Goal: Answer question/provide support: Share knowledge or assist other users

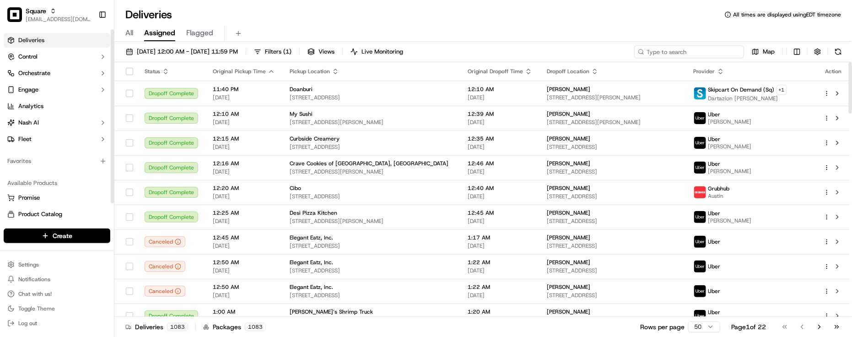
click at [701, 46] on input at bounding box center [689, 51] width 110 height 13
paste input "4813505"
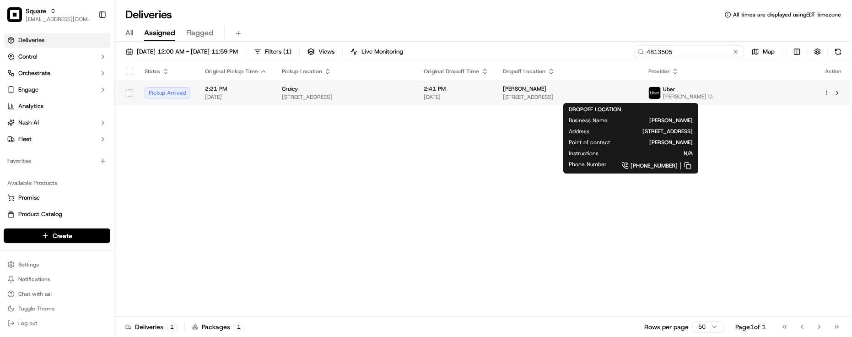
type input "4813505"
click at [564, 101] on span "[STREET_ADDRESS]" at bounding box center [569, 96] width 130 height 7
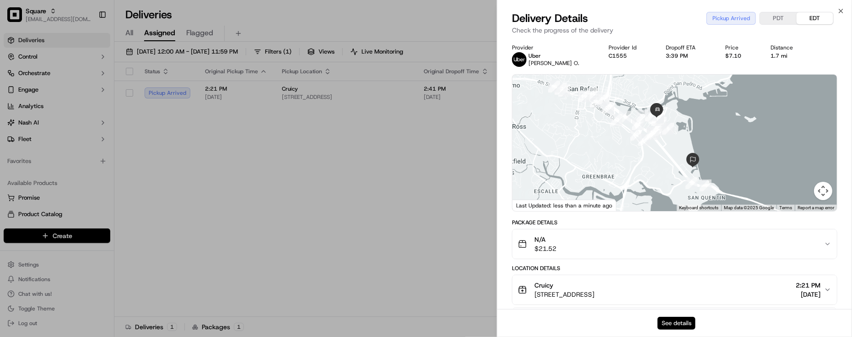
click at [677, 326] on button "See details" at bounding box center [677, 323] width 38 height 13
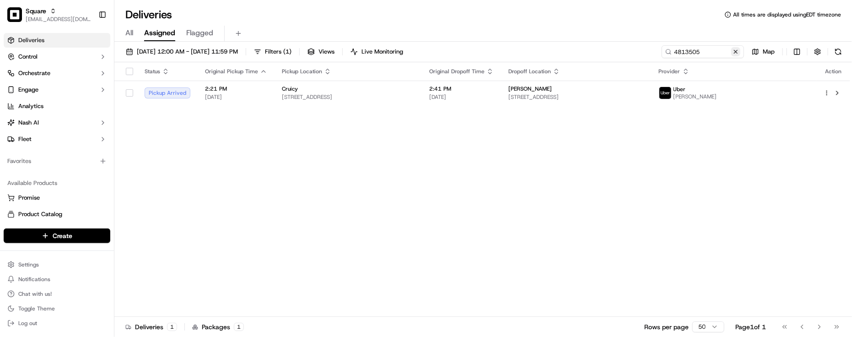
click at [736, 51] on button at bounding box center [735, 51] width 9 height 9
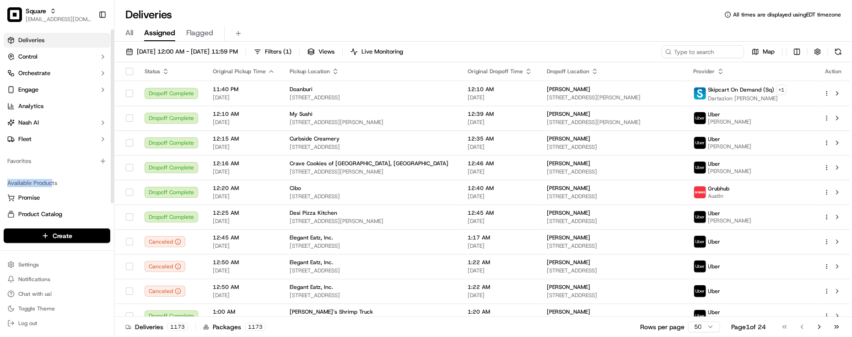
click at [50, 172] on div "Deliveries Control Orchestrate Engage Analytics Nash AI Fleet Favorites Availab…" at bounding box center [57, 135] width 114 height 212
click at [269, 16] on div "Deliveries All times are displayed using EDT timezone" at bounding box center [483, 14] width 738 height 15
click at [711, 34] on div "All Assigned Flagged" at bounding box center [483, 34] width 738 height 16
drag, startPoint x: 269, startPoint y: 8, endPoint x: 274, endPoint y: 2, distance: 7.2
click at [269, 9] on div "Deliveries All times are displayed using EDT timezone" at bounding box center [483, 14] width 738 height 15
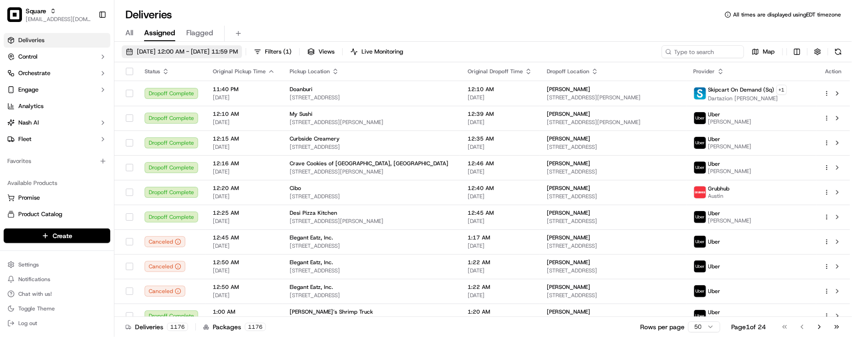
click at [217, 46] on button "09/16/2025 12:00 AM - 09/16/2025 11:59 PM" at bounding box center [182, 51] width 120 height 13
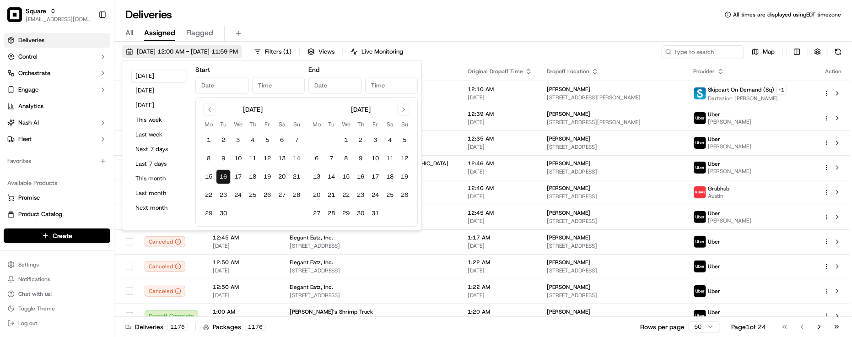
type input "Sep 16, 2025"
type input "12:00 AM"
type input "Sep 16, 2025"
type input "11:59 PM"
click at [142, 92] on button "Yesterday" at bounding box center [158, 90] width 55 height 13
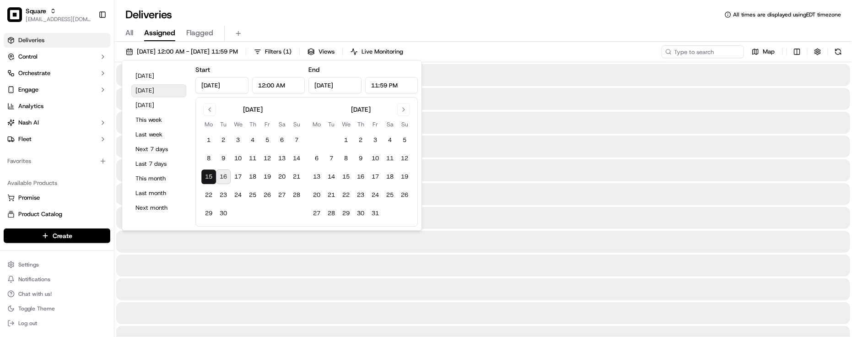
type input "Sep 15, 2025"
click at [387, 26] on div "All Assigned Flagged" at bounding box center [483, 34] width 738 height 16
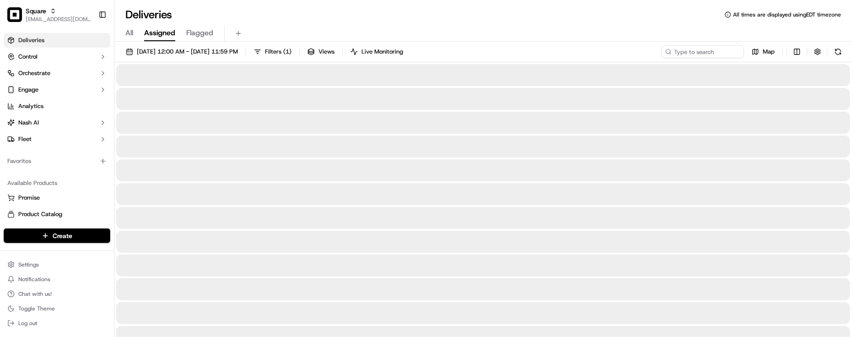
click at [397, 14] on div "Deliveries All times are displayed using EDT timezone" at bounding box center [483, 14] width 738 height 15
drag, startPoint x: 398, startPoint y: 14, endPoint x: 322, endPoint y: 35, distance: 79.3
click at [400, 14] on div "Deliveries All times are displayed using EDT timezone" at bounding box center [483, 14] width 738 height 15
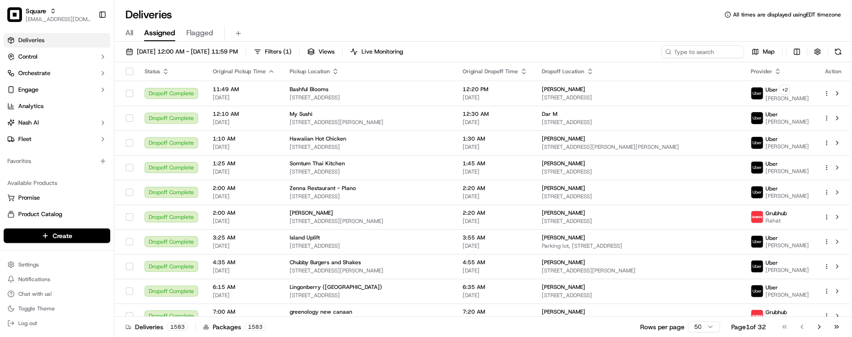
click at [465, 15] on div "Deliveries All times are displayed using EDT timezone" at bounding box center [483, 14] width 738 height 15
click at [463, 9] on div "Deliveries All times are displayed using EDT timezone" at bounding box center [483, 14] width 738 height 15
click at [698, 55] on input at bounding box center [689, 51] width 110 height 13
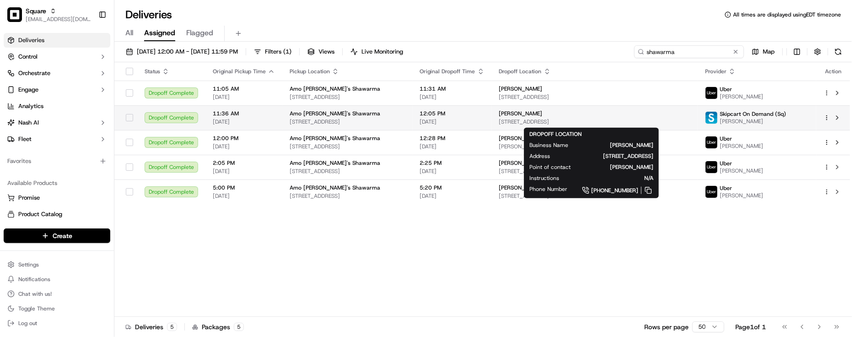
type input "shawarma"
click at [516, 120] on span "41200 Technology Park Dr, Sterling Heights, MI 48314, USA" at bounding box center [595, 121] width 192 height 7
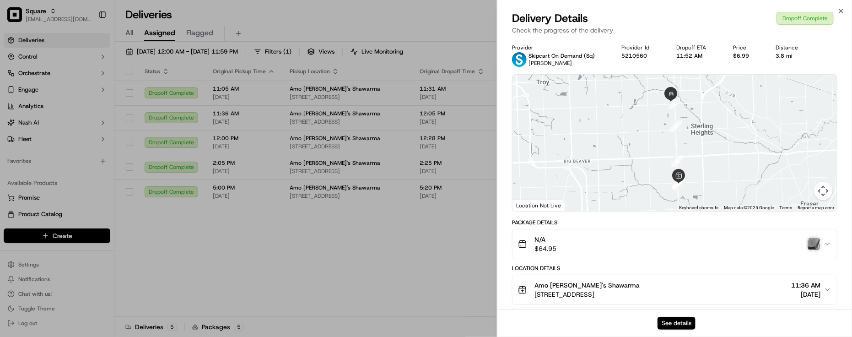
click at [674, 323] on button "See details" at bounding box center [677, 323] width 38 height 13
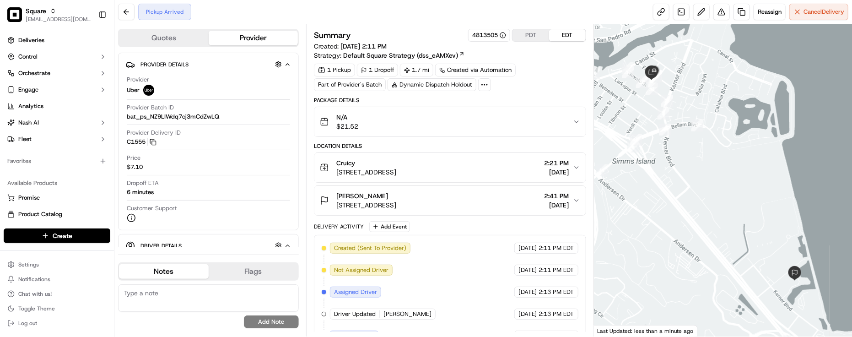
click at [463, 256] on div "Created (Sent To Provider) Uber 09/16/2025 2:11 PM EDT Not Assigned Driver Uber…" at bounding box center [450, 314] width 257 height 143
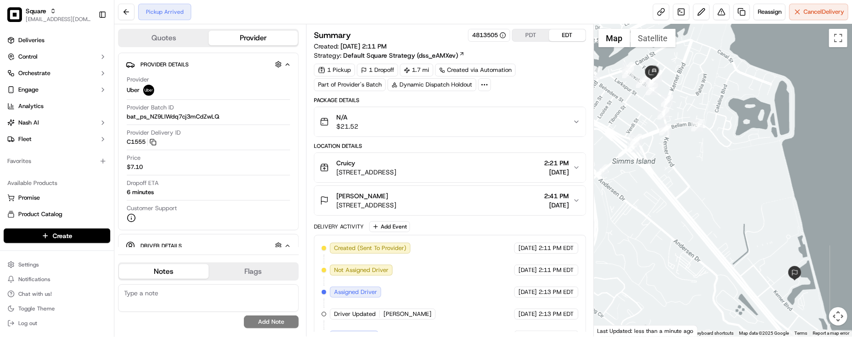
drag, startPoint x: 654, startPoint y: 157, endPoint x: 664, endPoint y: 190, distance: 35.5
click at [664, 190] on div at bounding box center [723, 180] width 258 height 312
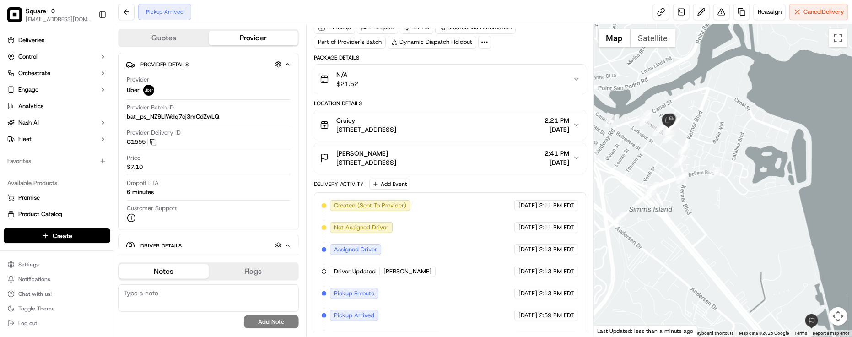
scroll to position [64, 0]
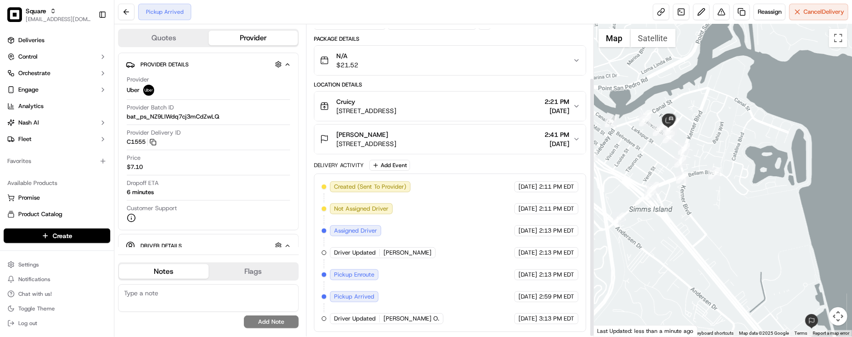
click at [456, 261] on div "Created (Sent To Provider) Uber 09/16/2025 2:11 PM EDT Not Assigned Driver Uber…" at bounding box center [450, 252] width 257 height 143
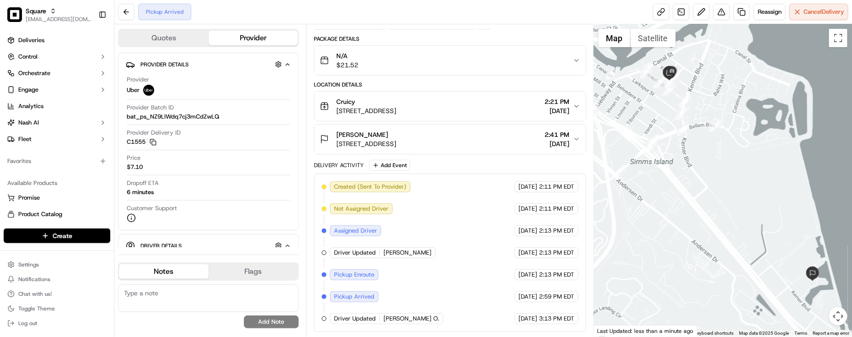
drag, startPoint x: 751, startPoint y: 188, endPoint x: 755, endPoint y: 165, distance: 23.3
click at [755, 165] on div at bounding box center [723, 180] width 258 height 312
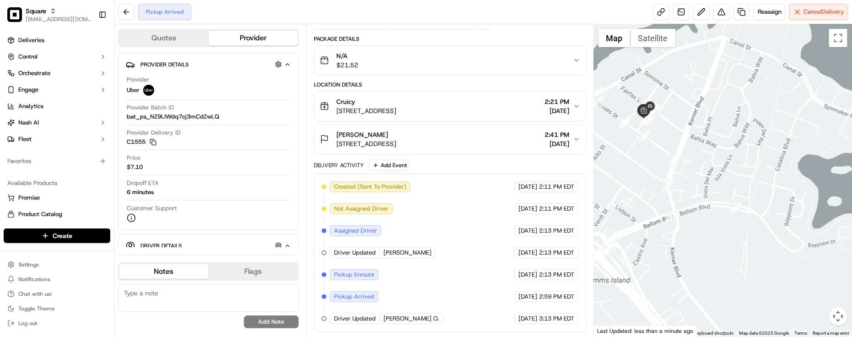
drag, startPoint x: 683, startPoint y: 111, endPoint x: 721, endPoint y: 168, distance: 68.6
click at [721, 168] on div at bounding box center [723, 180] width 258 height 312
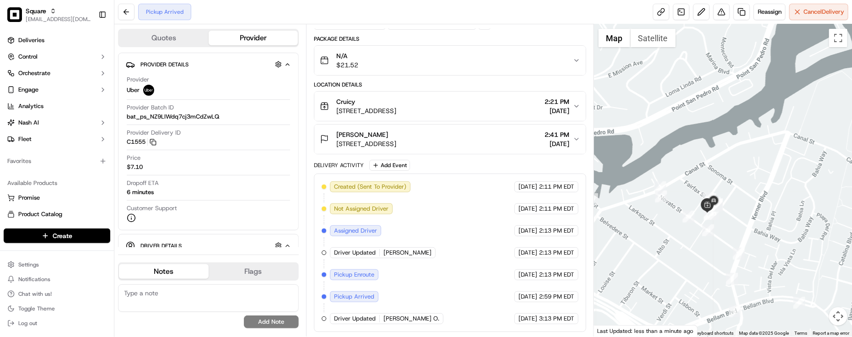
click at [453, 242] on div "Created (Sent To Provider) Uber 09/16/2025 2:11 PM EDT Not Assigned Driver Uber…" at bounding box center [450, 252] width 257 height 143
click at [768, 8] on span "Reassign" at bounding box center [770, 12] width 24 height 8
click at [146, 43] on button "Quotes" at bounding box center [164, 38] width 90 height 15
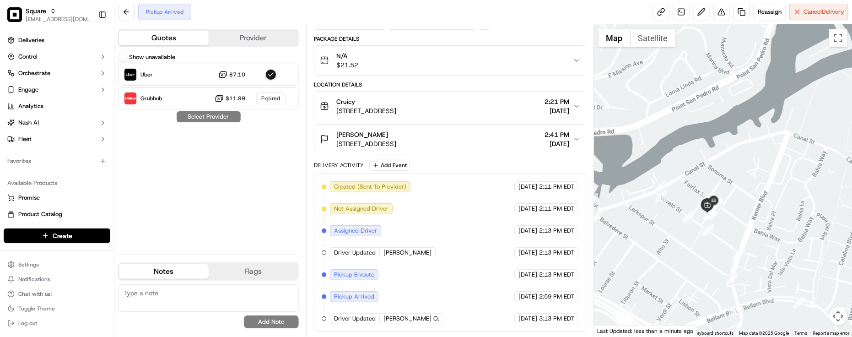
click at [233, 33] on button "Provider" at bounding box center [254, 38] width 90 height 15
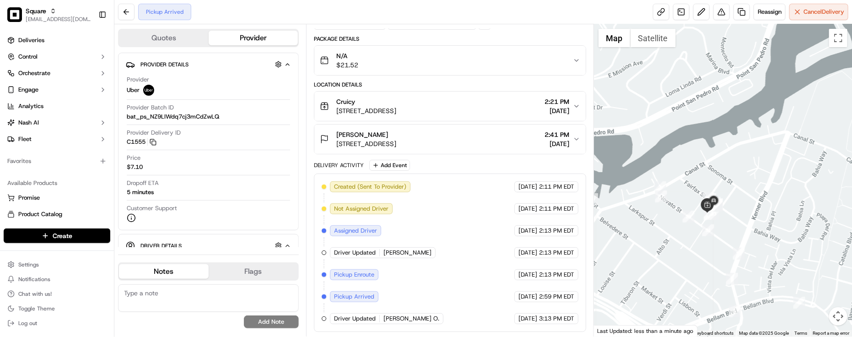
click at [191, 34] on button "Quotes" at bounding box center [164, 38] width 90 height 15
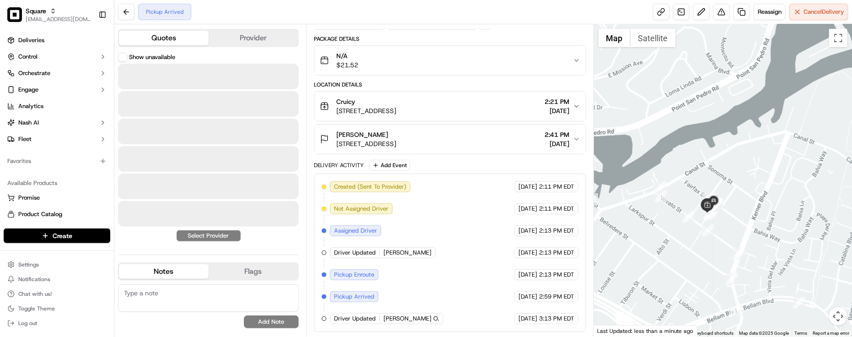
click at [404, 20] on div "Pickup Arrived Reassign Cancel Delivery" at bounding box center [483, 12] width 738 height 24
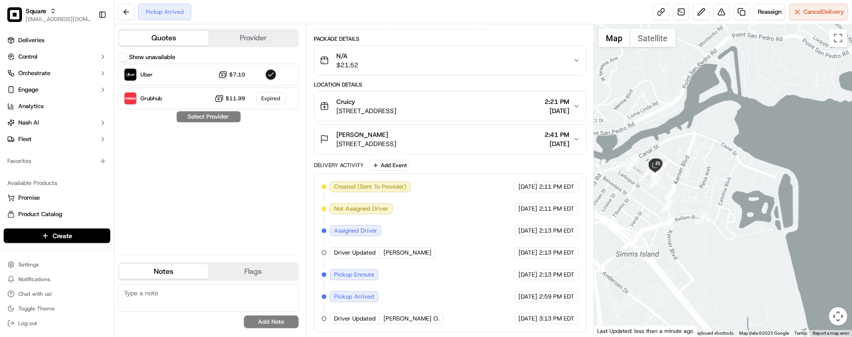
click at [474, 198] on div "Created (Sent To Provider) Uber 09/16/2025 2:11 PM EDT Not Assigned Driver Uber…" at bounding box center [450, 252] width 257 height 143
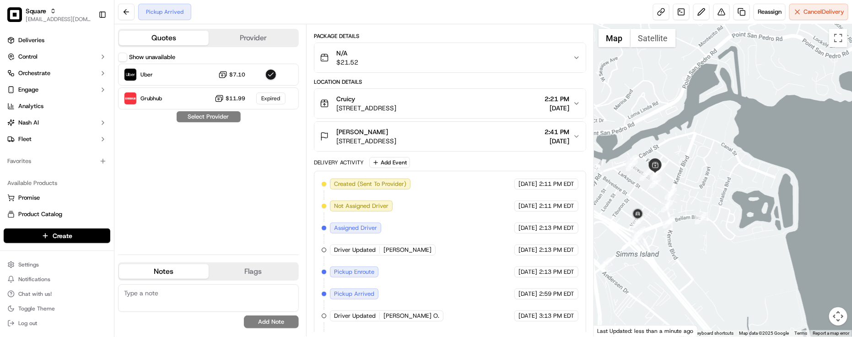
click at [471, 265] on div "Created (Sent To Provider) Uber 09/16/2025 2:11 PM EDT Not Assigned Driver Uber…" at bounding box center [450, 261] width 257 height 165
click at [515, 231] on div "09/16/2025 2:13 PM EDT" at bounding box center [547, 227] width 64 height 11
click at [542, 172] on div "Created (Sent To Provider) Uber 09/16/2025 2:11 PM EDT Not Assigned Driver Uber…" at bounding box center [450, 261] width 272 height 180
click at [429, 236] on div "Created (Sent To Provider) Uber 09/16/2025 2:11 PM EDT Not Assigned Driver Uber…" at bounding box center [450, 261] width 257 height 165
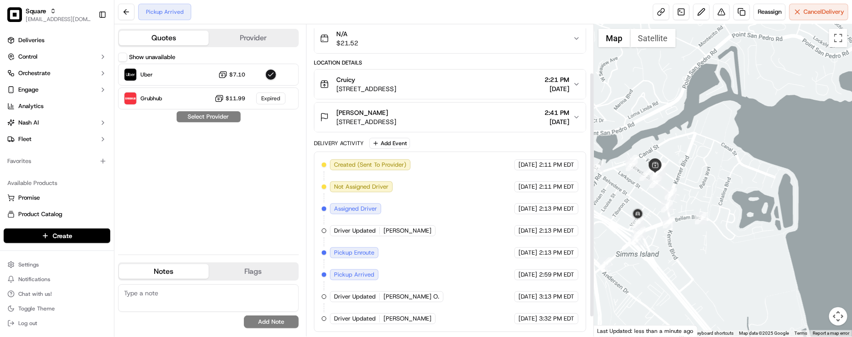
scroll to position [86, 0]
click at [463, 230] on div "Created (Sent To Provider) Uber 09/16/2025 2:11 PM EDT Not Assigned Driver Uber…" at bounding box center [450, 241] width 257 height 165
click at [764, 11] on span "Reassign" at bounding box center [770, 12] width 24 height 8
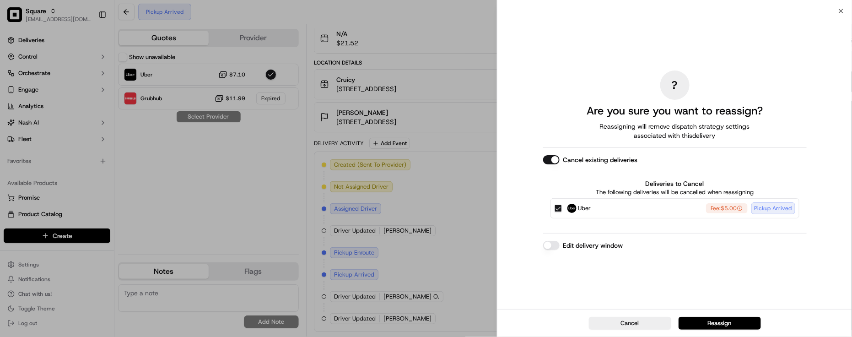
click at [557, 246] on button "Edit delivery window" at bounding box center [551, 245] width 16 height 9
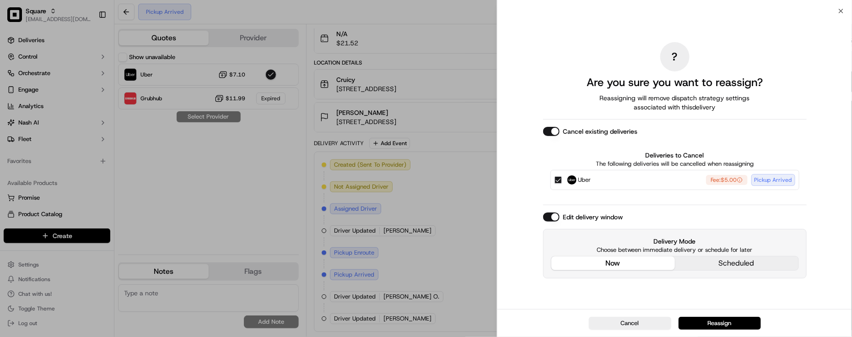
click at [570, 235] on div "Delivery Mode Choose between immediate delivery or schedule for later now sched…" at bounding box center [675, 253] width 264 height 49
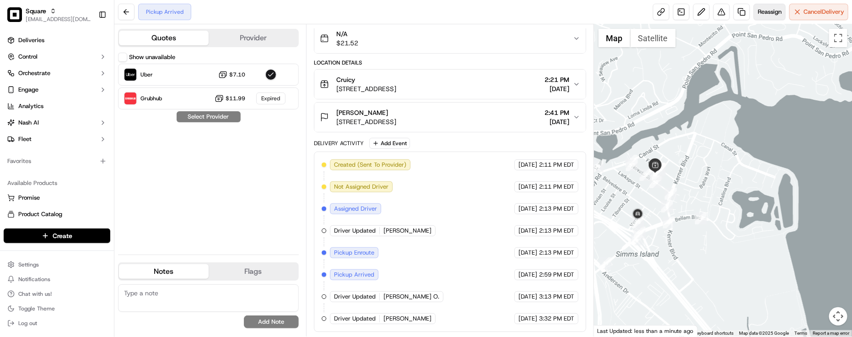
click at [764, 9] on span "Reassign" at bounding box center [770, 12] width 24 height 8
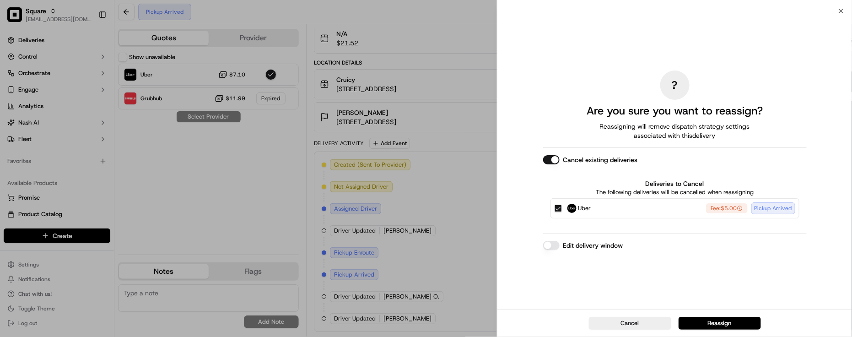
click at [552, 245] on button "Edit delivery window" at bounding box center [551, 245] width 16 height 9
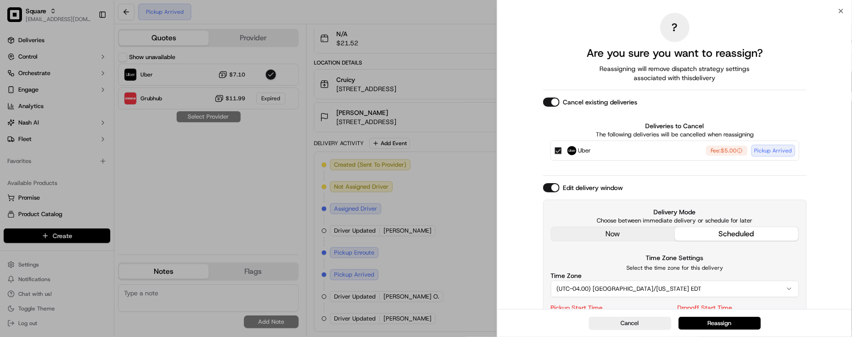
click at [598, 227] on div "now scheduled" at bounding box center [675, 234] width 248 height 15
click at [603, 230] on div "Delivery Mode Choose between immediate delivery or schedule for later now sched…" at bounding box center [675, 293] width 264 height 187
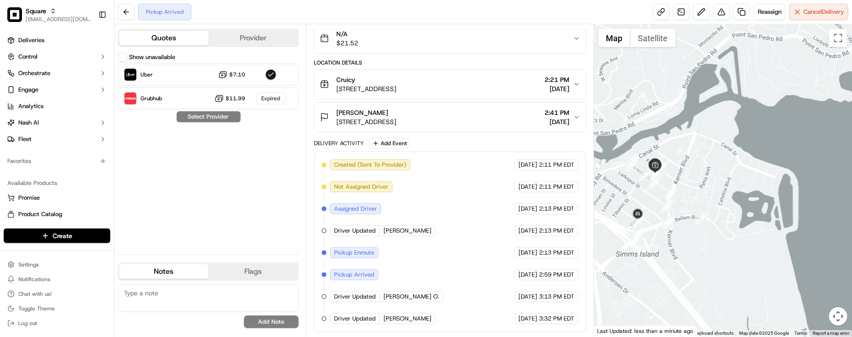
click at [218, 155] on div "Show unavailable Uber $7.10 Grubhub $11.99 Expired Select Provider" at bounding box center [208, 150] width 181 height 195
click at [449, 11] on div "Pickup Arrived Reassign Cancel Delivery" at bounding box center [483, 12] width 738 height 24
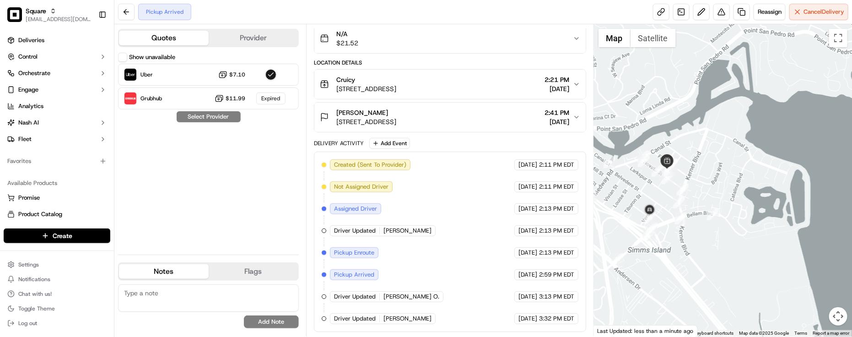
click at [757, 225] on div at bounding box center [723, 180] width 258 height 312
click at [268, 232] on div "Show unavailable Uber $7.10 Grubhub $11.99 Expired Select Provider" at bounding box center [208, 150] width 181 height 195
click at [250, 37] on button "Provider" at bounding box center [254, 38] width 90 height 15
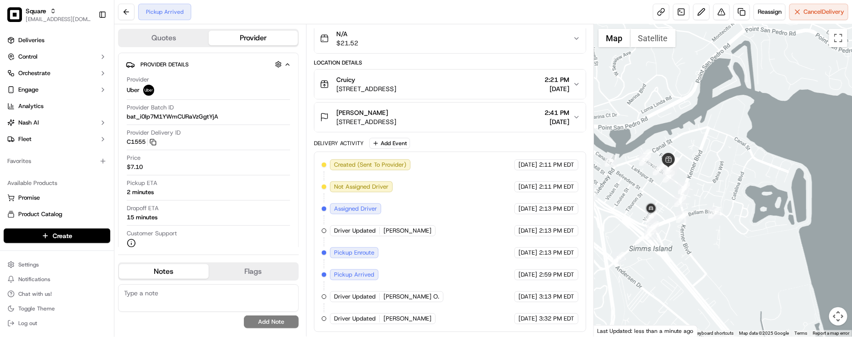
click at [406, 241] on div "Created (Sent To Provider) Uber 09/16/2025 2:11 PM EDT Not Assigned Driver Uber…" at bounding box center [450, 241] width 257 height 165
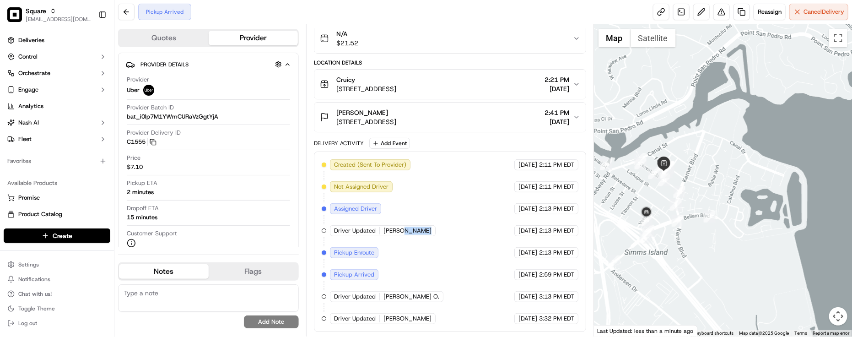
click at [639, 208] on img at bounding box center [646, 212] width 15 height 15
drag, startPoint x: 680, startPoint y: 172, endPoint x: 683, endPoint y: 184, distance: 12.9
click at [683, 184] on div "To navigate, press the arrow keys." at bounding box center [723, 180] width 258 height 312
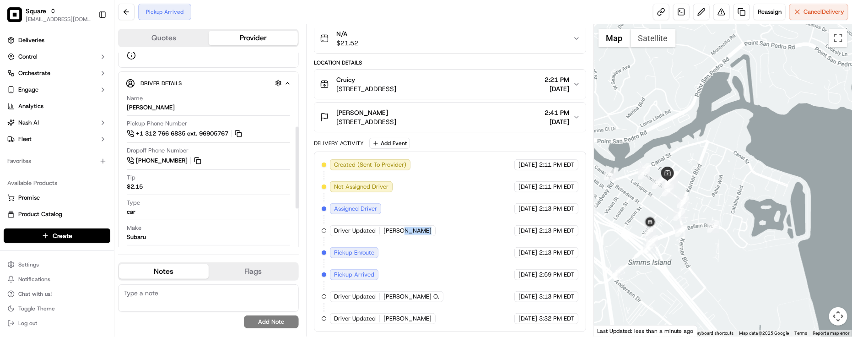
scroll to position [172, 0]
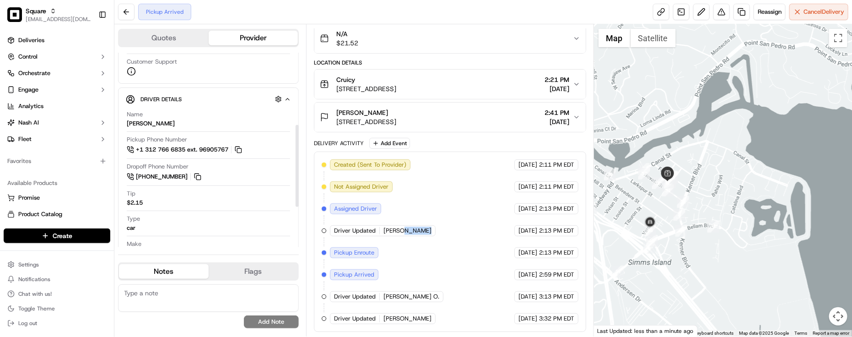
click at [468, 228] on div "Created (Sent To Provider) Uber 09/16/2025 2:11 PM EDT Not Assigned Driver Uber…" at bounding box center [450, 241] width 257 height 165
click at [471, 229] on div "Created (Sent To Provider) Uber 09/16/2025 2:11 PM EDT Not Assigned Driver Uber…" at bounding box center [450, 241] width 257 height 165
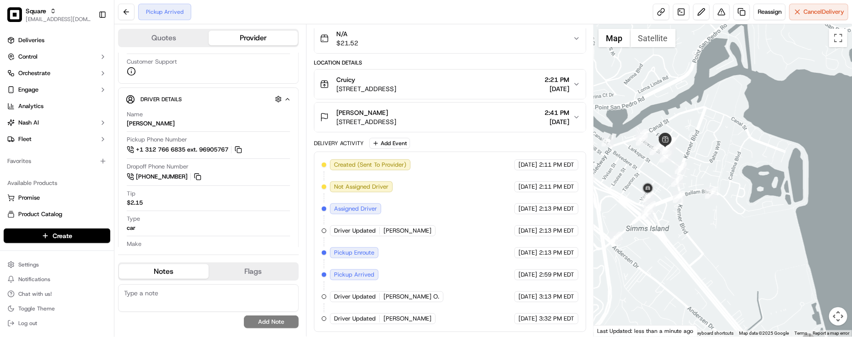
drag, startPoint x: 736, startPoint y: 199, endPoint x: 732, endPoint y: 165, distance: 34.0
click at [732, 165] on div at bounding box center [723, 180] width 258 height 312
click at [451, 230] on div "Created (Sent To Provider) Uber 09/16/2025 2:11 PM EDT Not Assigned Driver Uber…" at bounding box center [450, 241] width 257 height 165
click at [205, 216] on div "Type car" at bounding box center [208, 223] width 163 height 17
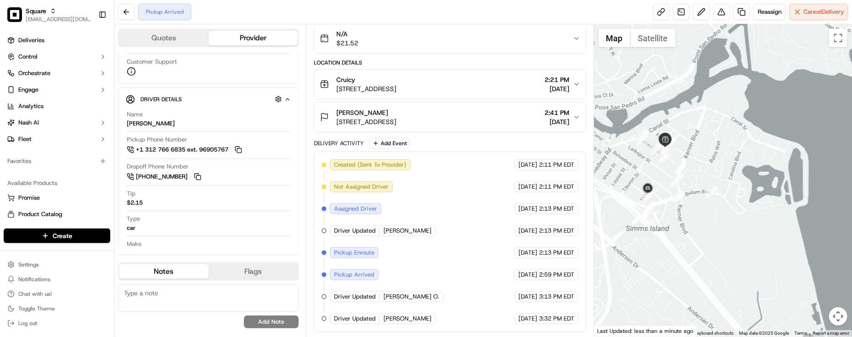
click at [433, 13] on div "Pickup Arrived Reassign Cancel Delivery" at bounding box center [483, 12] width 738 height 24
click at [238, 228] on div "Type car" at bounding box center [208, 223] width 163 height 17
click at [208, 309] on textarea at bounding box center [208, 297] width 181 height 27
click at [176, 293] on textarea at bounding box center [208, 297] width 181 height 27
paste textarea "Caller Information: Merchan"
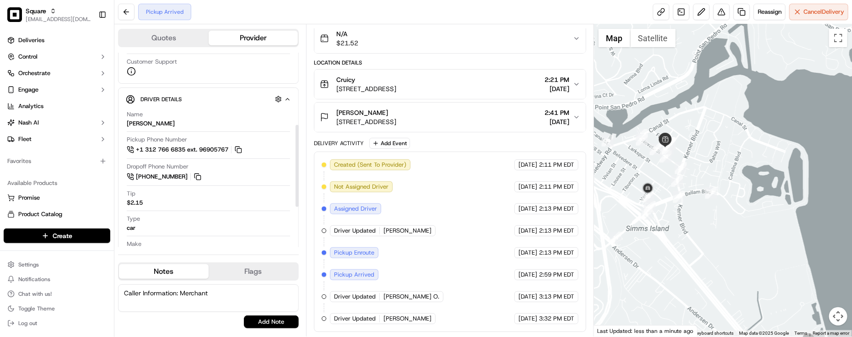
click at [236, 289] on textarea "Caller Information: Merchant" at bounding box center [208, 297] width 181 height 27
paste textarea "Reason for call:"
click at [268, 301] on textarea "Caller Information: Merchant Reason for call:" at bounding box center [208, 297] width 181 height 27
click at [209, 287] on textarea "Caller Information: Merchant Reason for call:" at bounding box center [208, 297] width 181 height 27
click at [281, 294] on textarea "Caller Information: Merchant - Reason for call:" at bounding box center [208, 297] width 181 height 27
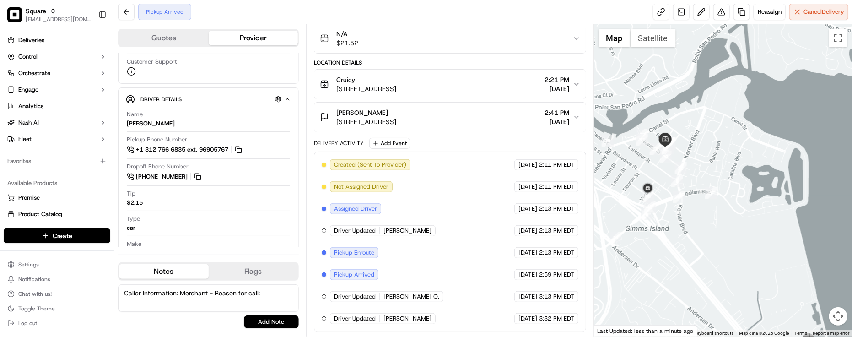
paste textarea "Driver Location"
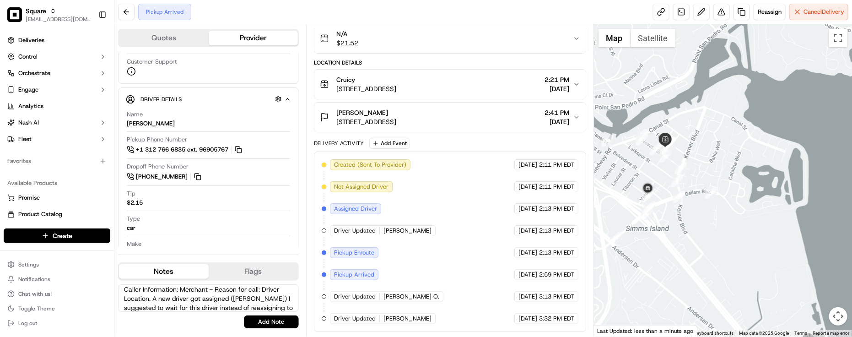
scroll to position [13, 0]
type textarea "Caller Information: Merchant - Reason for call: Driver Location. A new driver g…"
click at [308, 320] on div "Summary 4813505 PDT EDT Created: 09/16/2025 2:11 PM Strategy: Default Square St…" at bounding box center [450, 180] width 288 height 312
click at [285, 323] on button "Add Note" at bounding box center [271, 321] width 55 height 13
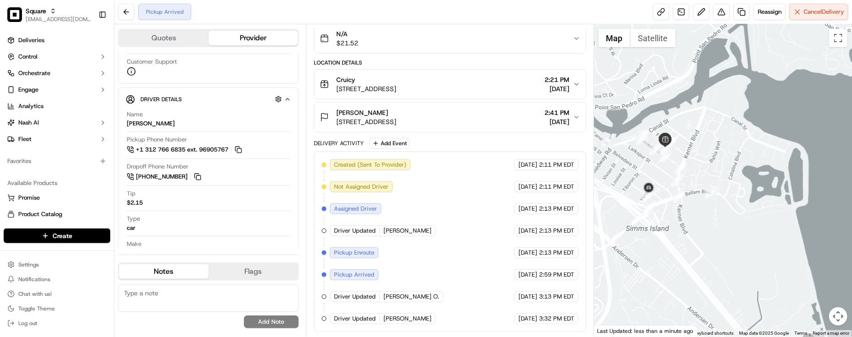
scroll to position [0, 0]
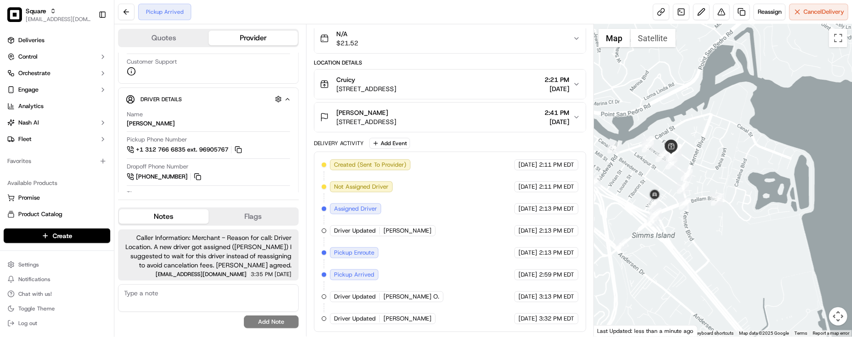
click at [601, 230] on div at bounding box center [723, 180] width 258 height 312
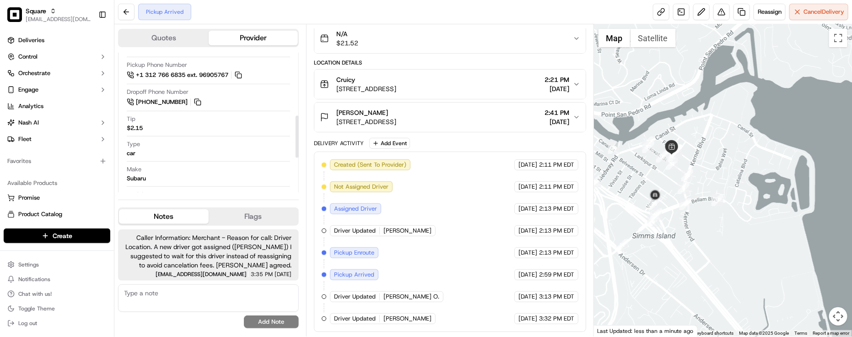
scroll to position [208, 0]
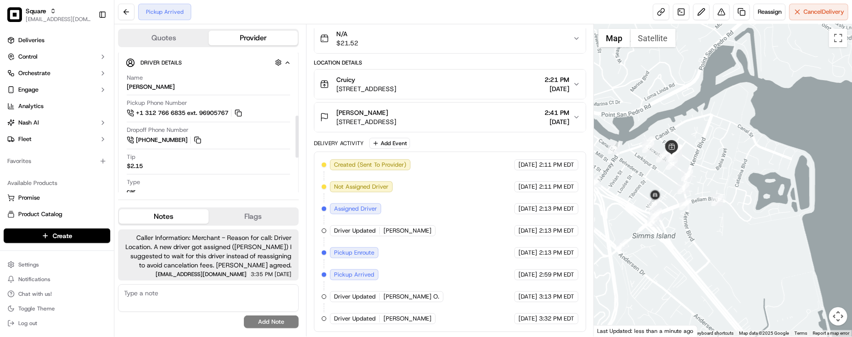
click at [404, 206] on div "Created (Sent To Provider) Uber 09/16/2025 2:11 PM EDT Not Assigned Driver Uber…" at bounding box center [450, 241] width 257 height 165
click at [420, 228] on div "Created (Sent To Provider) Uber 09/16/2025 2:11 PM EDT Not Assigned Driver Uber…" at bounding box center [450, 241] width 257 height 165
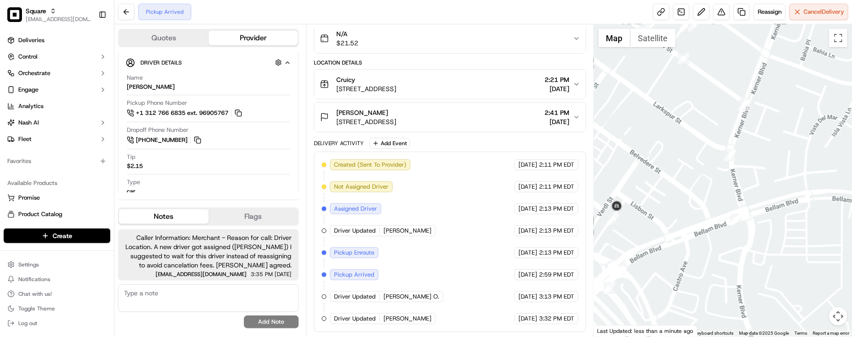
drag, startPoint x: 686, startPoint y: 181, endPoint x: 715, endPoint y: 145, distance: 46.9
click at [715, 145] on div at bounding box center [723, 180] width 258 height 312
click at [710, 139] on div at bounding box center [723, 180] width 258 height 312
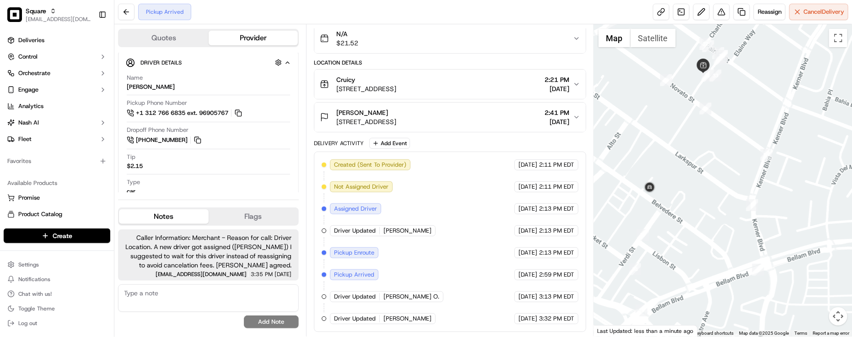
drag, startPoint x: 646, startPoint y: 172, endPoint x: 662, endPoint y: 244, distance: 74.1
click at [663, 224] on div at bounding box center [723, 180] width 258 height 312
click at [211, 7] on div "Pickup Arrived Reassign Cancel Delivery" at bounding box center [483, 12] width 738 height 24
click at [480, 273] on div "Created (Sent To Provider) Uber 09/16/2025 2:11 PM EDT Not Assigned Driver Uber…" at bounding box center [450, 241] width 257 height 165
click at [463, 263] on div "Created (Sent To Provider) Uber 09/16/2025 2:11 PM EDT Not Assigned Driver Uber…" at bounding box center [450, 241] width 257 height 165
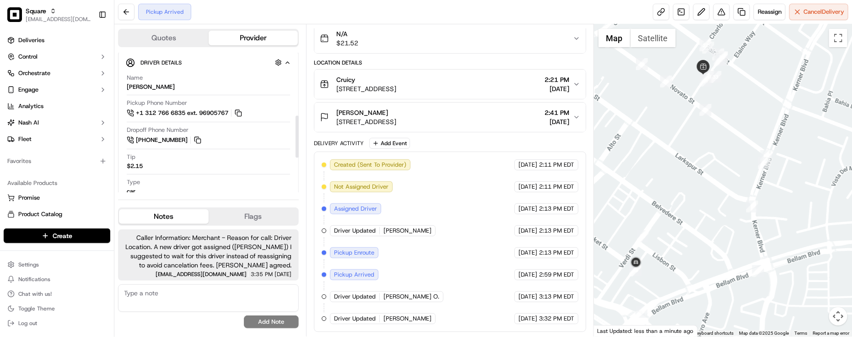
click at [223, 67] on div "Driver Details Hidden ( 5 )" at bounding box center [213, 62] width 144 height 11
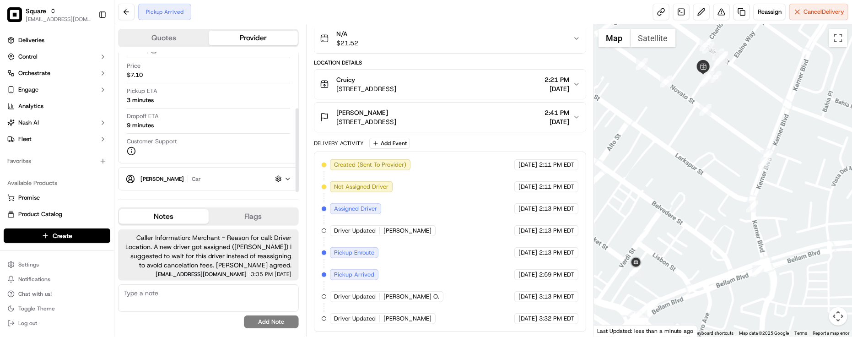
scroll to position [92, 0]
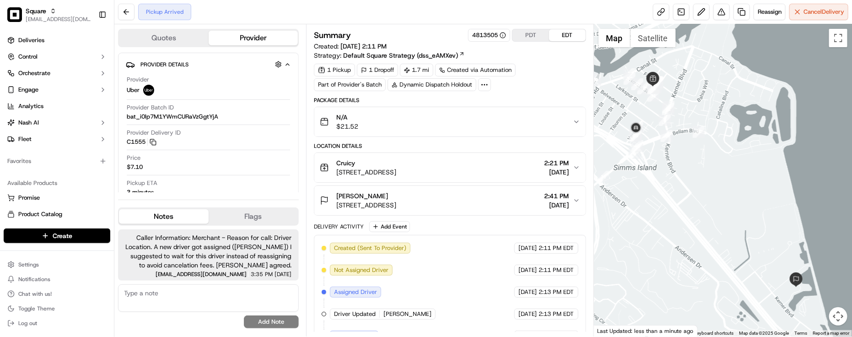
drag, startPoint x: 749, startPoint y: 193, endPoint x: 752, endPoint y: 200, distance: 7.2
click at [752, 200] on div at bounding box center [723, 180] width 258 height 312
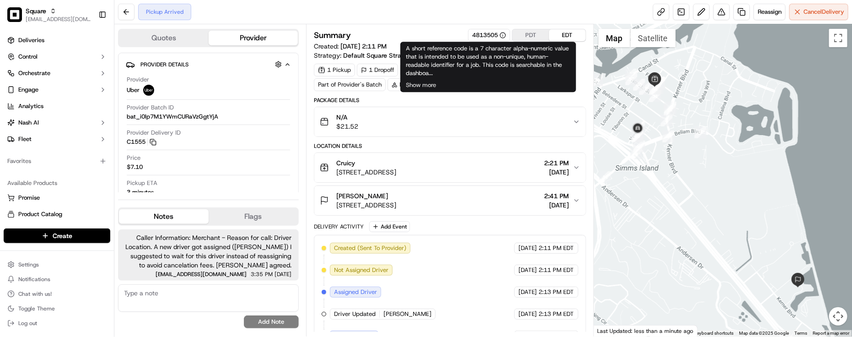
click at [388, 11] on div "Pickup Arrived Reassign Cancel Delivery" at bounding box center [483, 12] width 738 height 24
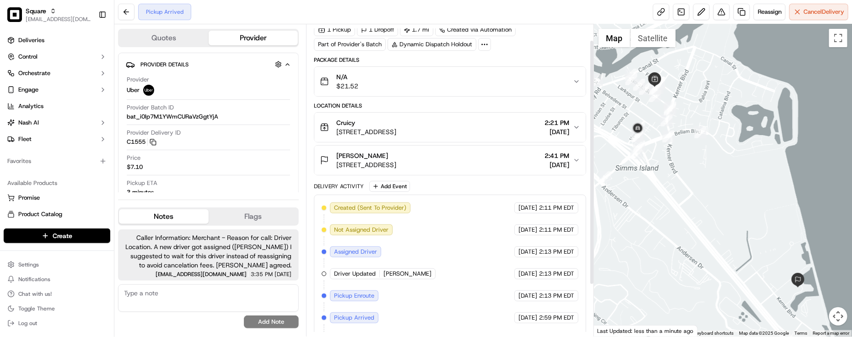
scroll to position [86, 0]
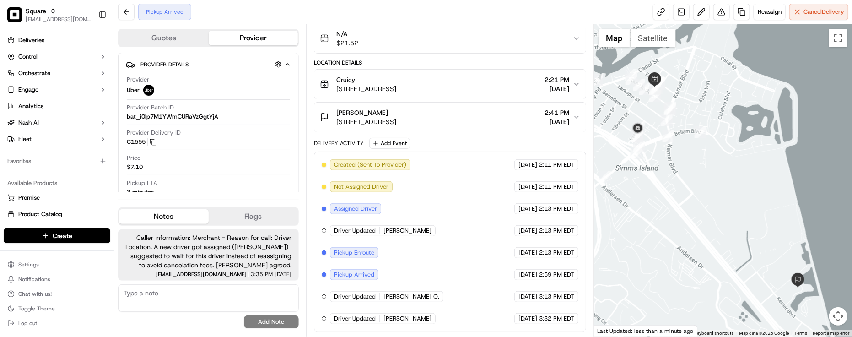
drag, startPoint x: 472, startPoint y: 211, endPoint x: 467, endPoint y: 216, distance: 7.2
click at [468, 214] on div "Created (Sent To Provider) Uber 09/16/2025 2:11 PM EDT Not Assigned Driver Uber…" at bounding box center [450, 241] width 257 height 165
click at [376, 75] on div "Cruicy" at bounding box center [366, 79] width 60 height 9
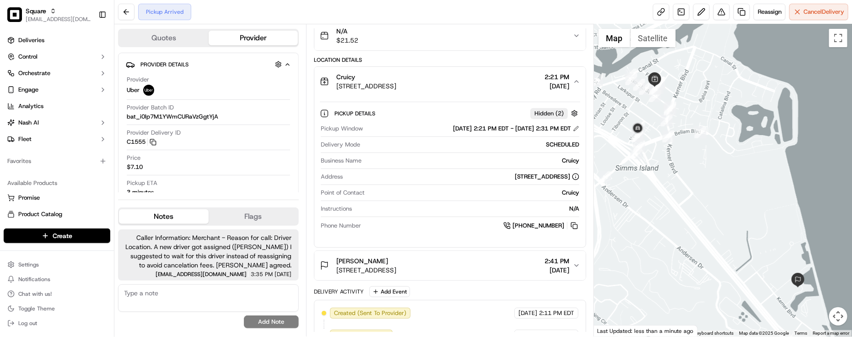
click at [372, 81] on div "Cruicy" at bounding box center [366, 76] width 60 height 9
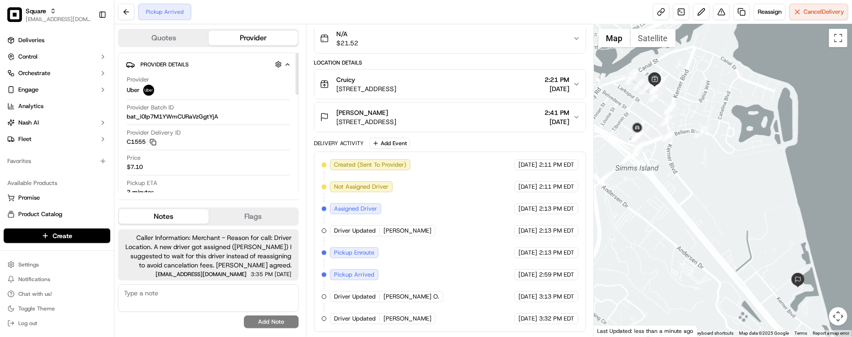
click at [194, 177] on div "Provider Uber Provider Batch ID bat_i0lp7M1YWmCURaVzGgtYjA Provider Delivery ID…" at bounding box center [208, 161] width 165 height 179
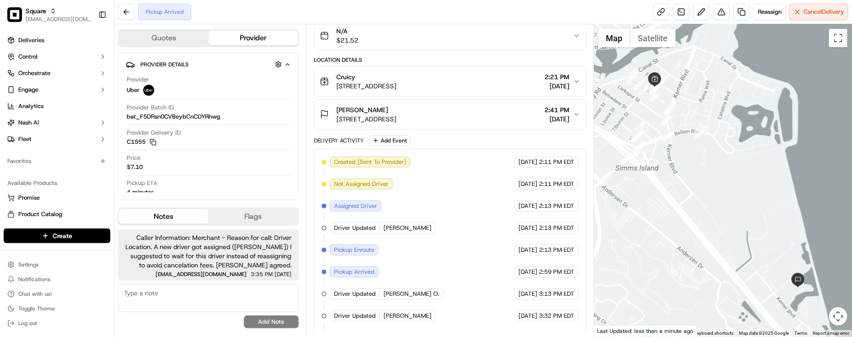
click at [190, 323] on div "No results found Add Note" at bounding box center [208, 306] width 181 height 44
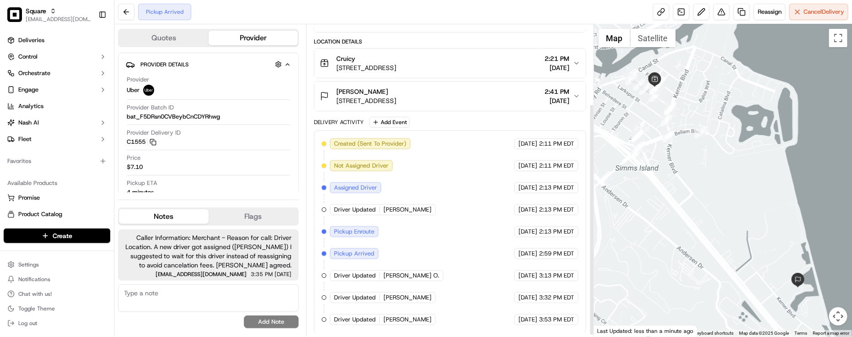
scroll to position [108, 0]
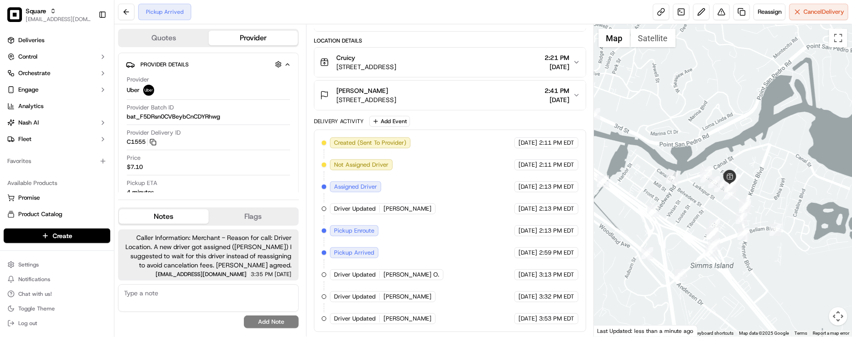
drag, startPoint x: 668, startPoint y: 197, endPoint x: 748, endPoint y: 297, distance: 128.0
click at [748, 297] on div at bounding box center [723, 180] width 258 height 312
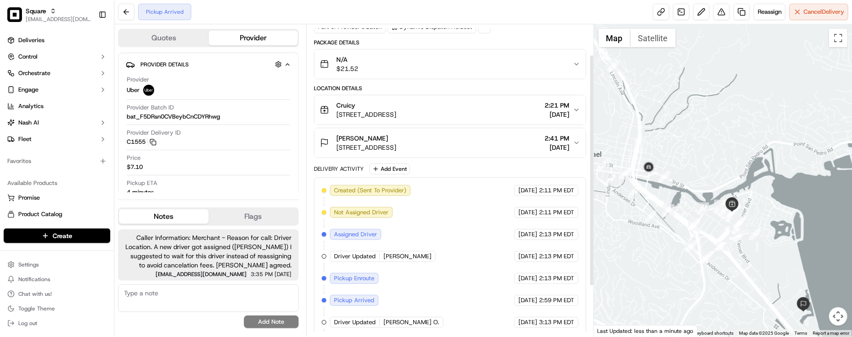
scroll to position [0, 0]
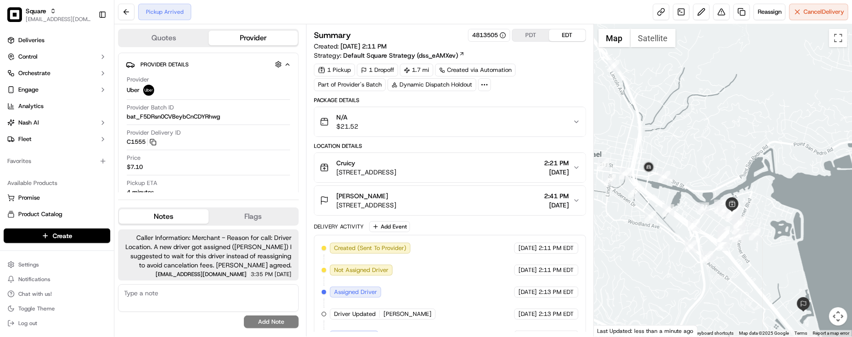
drag, startPoint x: 442, startPoint y: 241, endPoint x: 432, endPoint y: 227, distance: 18.0
click at [442, 243] on div "Created (Sent To Provider) Uber 09/16/2025 2:11 PM EDT Not Assigned Driver Uber…" at bounding box center [450, 336] width 272 height 202
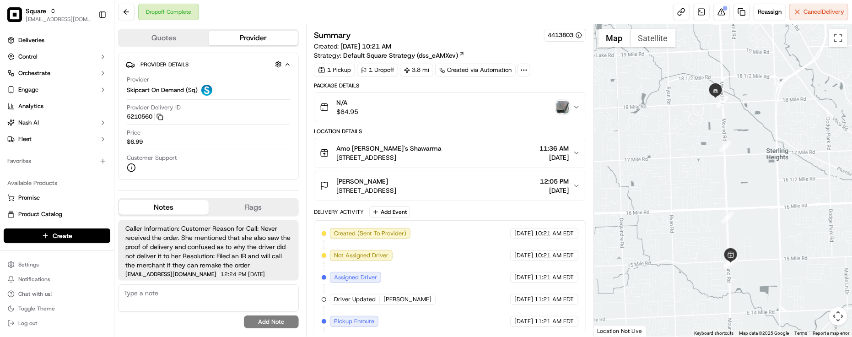
click at [466, 213] on div "Delivery Activity Add Event" at bounding box center [450, 211] width 272 height 11
click at [466, 214] on div "Delivery Activity Add Event" at bounding box center [450, 211] width 272 height 11
click at [726, 8] on button at bounding box center [722, 12] width 16 height 16
click at [396, 180] on div "Lorees Najeeb" at bounding box center [366, 181] width 60 height 9
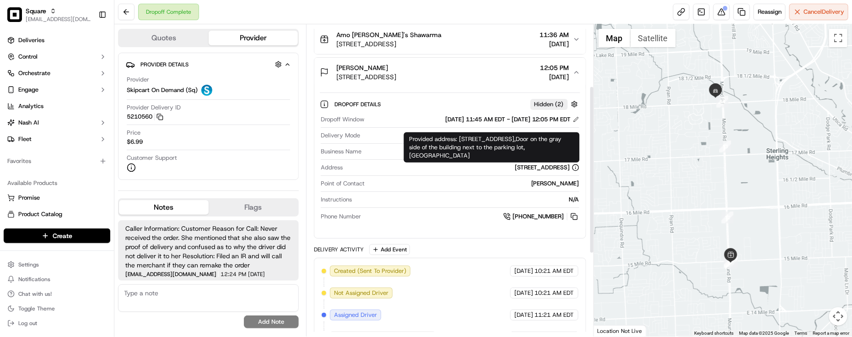
scroll to position [114, 0]
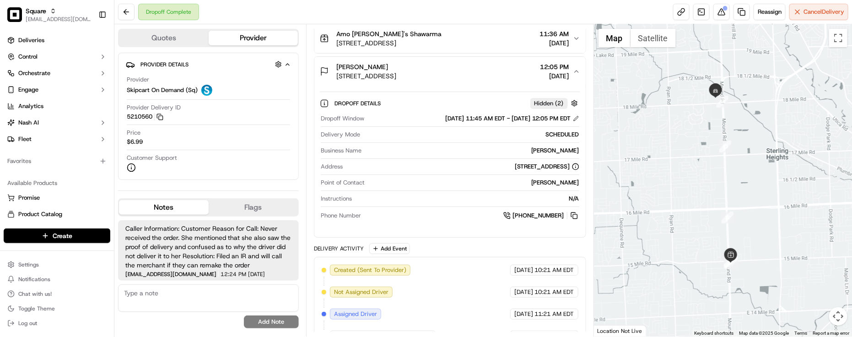
click at [520, 193] on div "Dropoff Window 09/15/2025 11:45 AM EDT - 09/15/2025 12:05 PM EDT Delivery Mode …" at bounding box center [450, 168] width 260 height 114
click at [466, 200] on div "N/A" at bounding box center [468, 199] width 224 height 8
drag, startPoint x: 348, startPoint y: 195, endPoint x: 356, endPoint y: 191, distance: 9.4
click at [349, 195] on span "Instructions" at bounding box center [336, 199] width 31 height 8
click at [448, 131] on div "Dropoff Window 09/15/2025 11:45 AM EDT - 09/15/2025 12:05 PM EDT Delivery Mode …" at bounding box center [450, 168] width 260 height 114
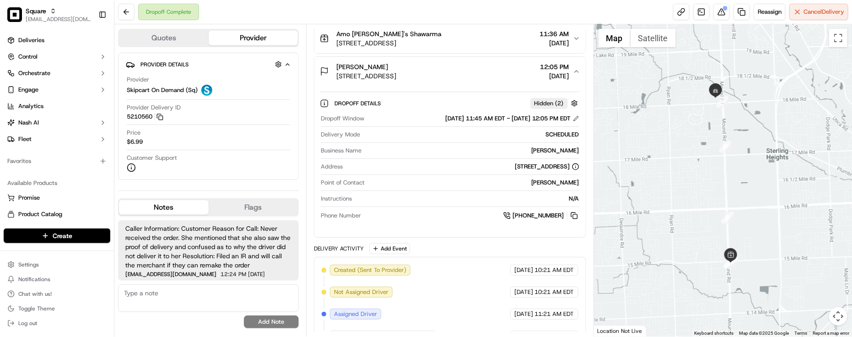
click at [390, 146] on div "Dropoff Window 09/15/2025 11:45 AM EDT - 09/15/2025 12:05 PM EDT Delivery Mode …" at bounding box center [450, 168] width 260 height 114
click at [396, 141] on div "Delivery Mode SCHEDULED" at bounding box center [450, 136] width 259 height 12
click at [723, 12] on button at bounding box center [722, 12] width 16 height 16
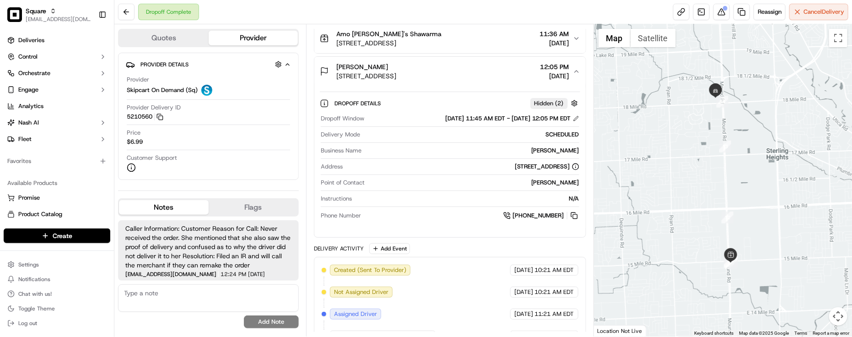
click at [412, 163] on body "Square lseguiran@nashhelp.com Toggle Sidebar Deliveries Control Orchestrate Eng…" at bounding box center [426, 168] width 852 height 337
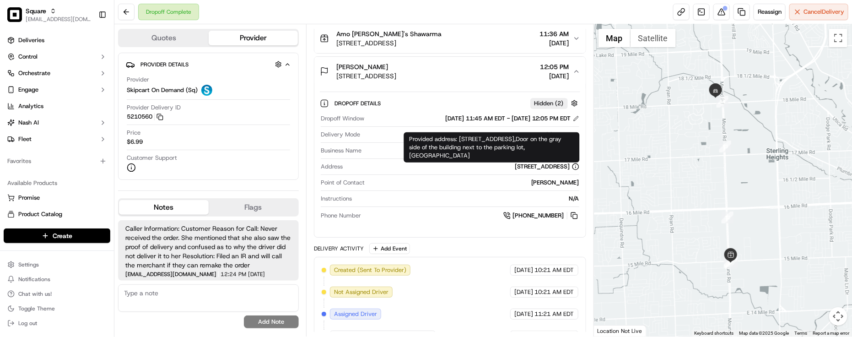
click at [396, 154] on div "[PERSON_NAME]" at bounding box center [472, 150] width 214 height 8
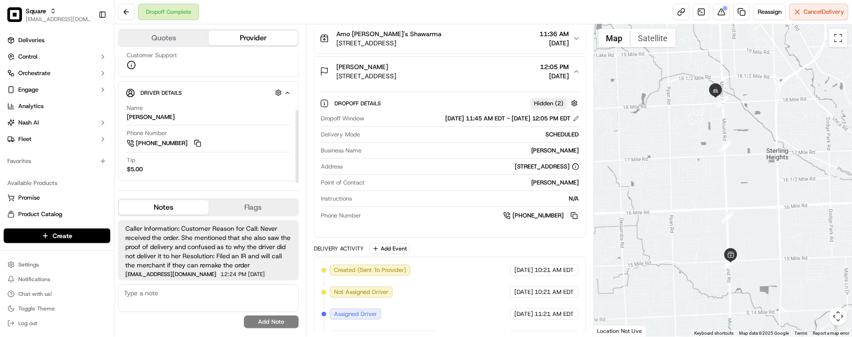
scroll to position [0, 0]
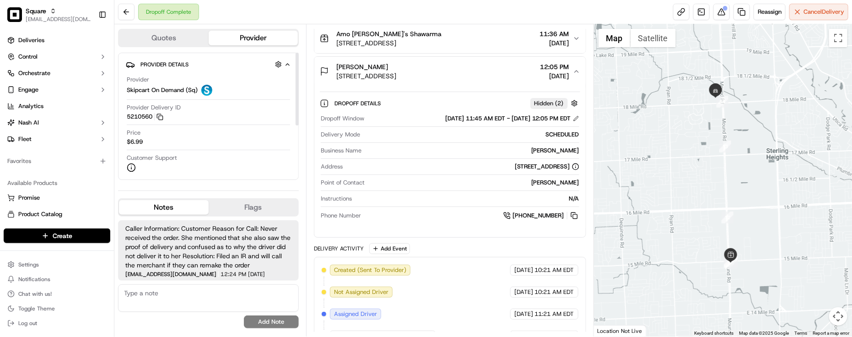
click at [387, 120] on div "09/15/2025 11:45 AM EDT - 09/15/2025 12:05 PM EDT" at bounding box center [473, 118] width 211 height 8
click at [576, 216] on button at bounding box center [574, 216] width 10 height 10
click at [387, 162] on div "Dropoff Window 09/15/2025 11:45 AM EDT - 09/15/2025 12:05 PM EDT Delivery Mode …" at bounding box center [450, 168] width 260 height 114
click at [399, 148] on div "[PERSON_NAME]" at bounding box center [472, 150] width 214 height 8
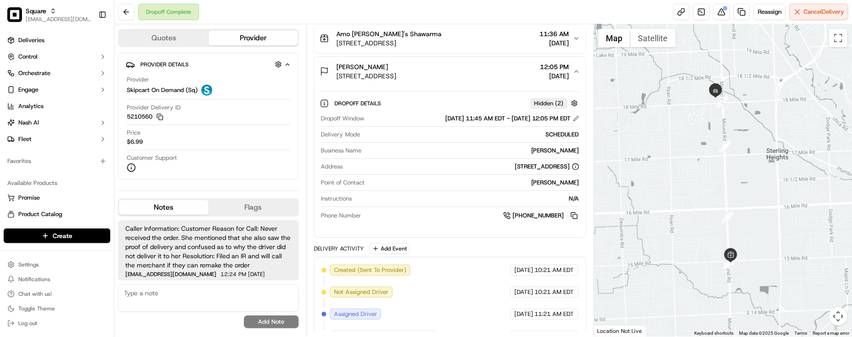
click at [216, 299] on textarea at bounding box center [208, 297] width 181 height 27
click at [168, 300] on textarea at bounding box center [208, 297] width 181 height 27
paste textarea "Caller Information:"
click at [266, 289] on textarea "Caller Information: End Customer" at bounding box center [208, 297] width 181 height 27
paste textarea "Reason for call:"
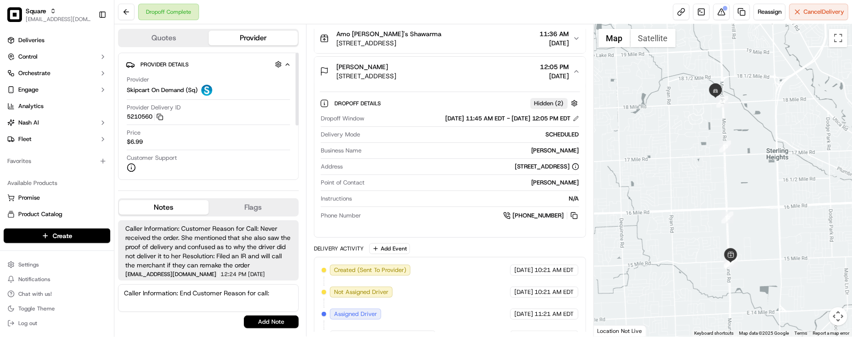
click at [280, 298] on textarea "Caller Information: End Customer Reason for call:" at bounding box center [208, 297] width 181 height 27
click at [273, 291] on textarea "Caller Information: End Customer Reason for call:" at bounding box center [208, 297] width 181 height 27
type textarea "Caller Information: End Customer Reason for call: Refund status inquiry - Disco…"
click at [266, 317] on button "Add Note" at bounding box center [271, 321] width 55 height 13
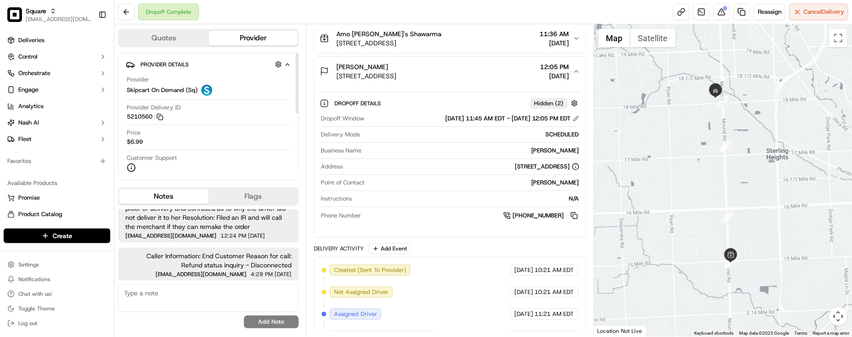
click at [293, 152] on div "Provider Details Hidden ( 4 ) Provider Skipcart On Demand (Sq) Provider Deliver…" at bounding box center [208, 116] width 181 height 127
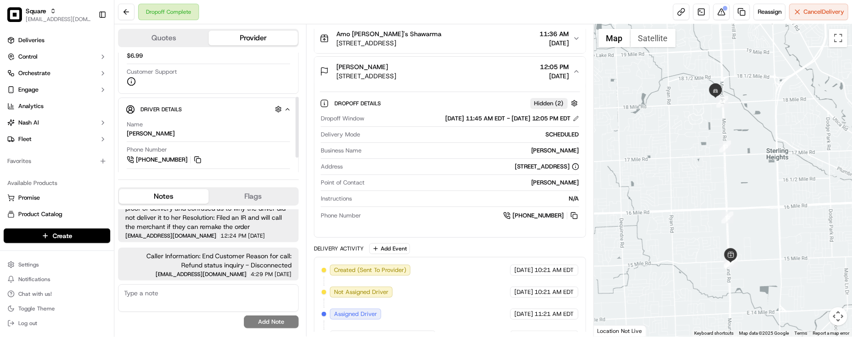
scroll to position [114, 0]
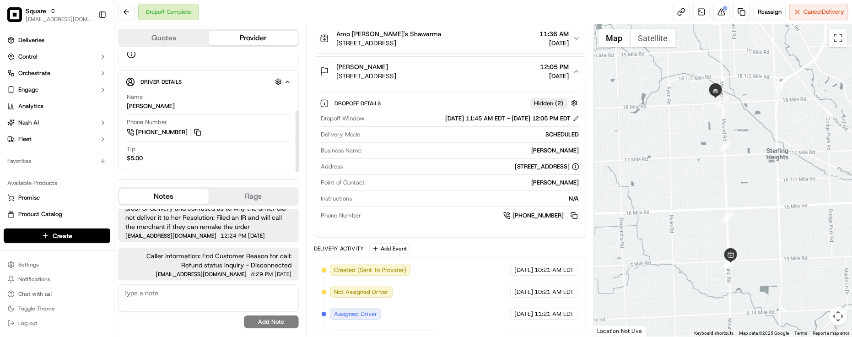
click at [266, 119] on div "Phone Number +1 980 291 4116" at bounding box center [208, 127] width 163 height 19
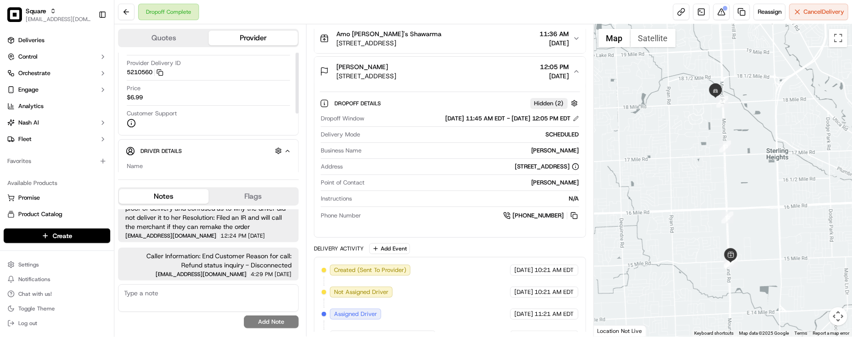
scroll to position [0, 0]
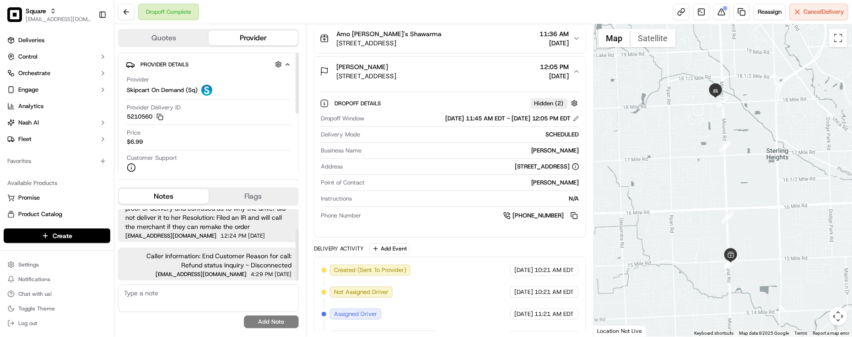
click at [213, 303] on textarea at bounding box center [208, 297] width 181 height 27
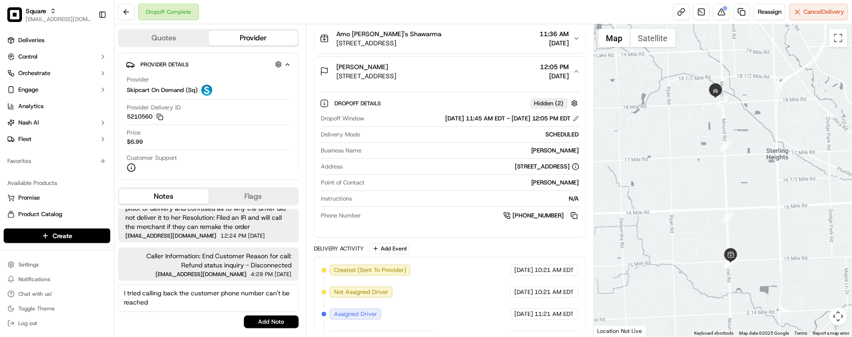
click at [176, 300] on textarea "I tried calling back the customer phone number can't be reached" at bounding box center [208, 297] width 181 height 27
type textarea "I tried calling back the customer phone number can't be reached."
click at [266, 324] on button "Add Note" at bounding box center [271, 321] width 55 height 13
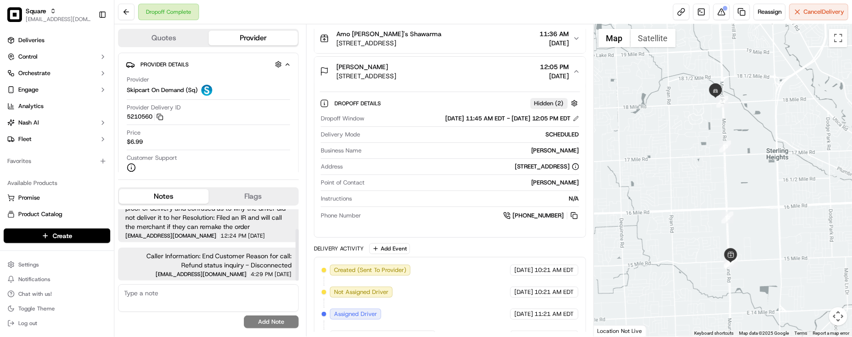
scroll to position [65, 0]
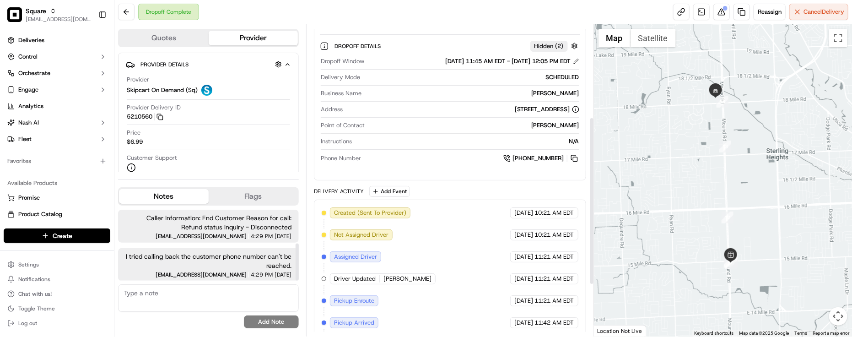
click at [435, 288] on div "Created (Sent To Provider) Skipcart On Demand (Sq) 09/15/2025 10:21 AM EDT Not …" at bounding box center [450, 311] width 257 height 209
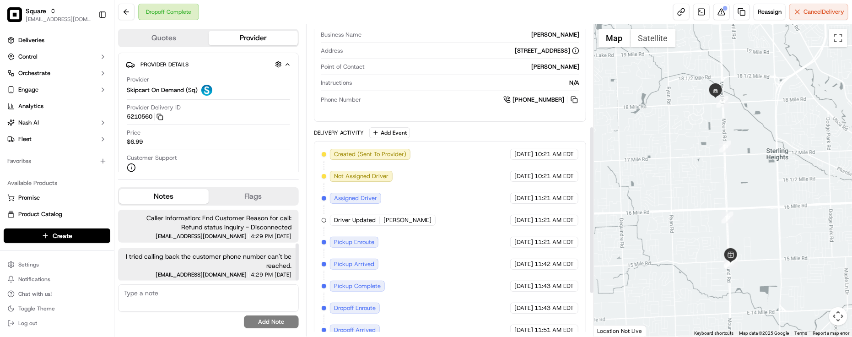
scroll to position [267, 0]
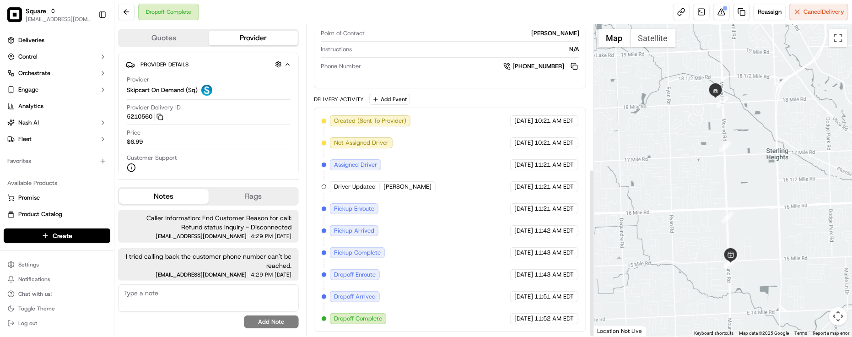
drag, startPoint x: 431, startPoint y: 288, endPoint x: 440, endPoint y: 279, distance: 13.3
click at [430, 288] on div "Created (Sent To Provider) Skipcart On Demand (Sq) 09/15/2025 10:21 AM EDT Not …" at bounding box center [450, 219] width 257 height 209
click at [510, 254] on div "09/15/2025 11:43 AM EDT" at bounding box center [544, 252] width 68 height 11
click at [500, 241] on div "Created (Sent To Provider) Skipcart On Demand (Sq) 09/15/2025 10:21 AM EDT Not …" at bounding box center [450, 219] width 257 height 209
click at [233, 16] on div "Dropoff Complete Reassign Cancel Delivery" at bounding box center [483, 12] width 738 height 24
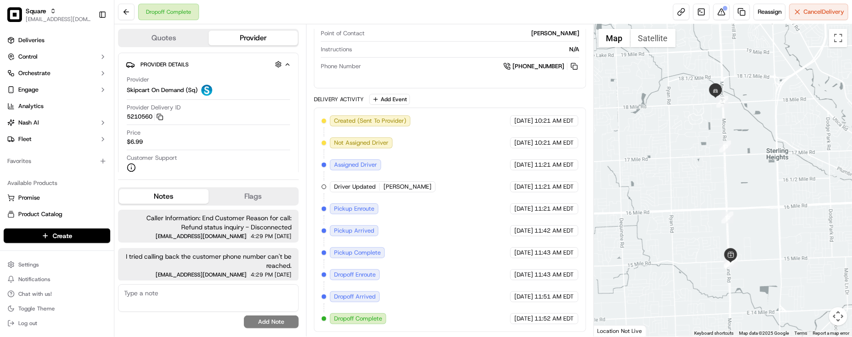
click at [182, 332] on div "Quotes Provider Provider Details Hidden ( 4 ) Provider Skipcart On Demand (Sq) …" at bounding box center [210, 180] width 192 height 312
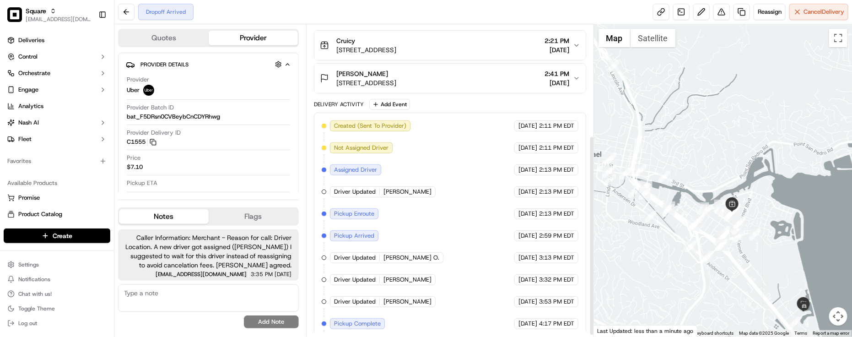
scroll to position [175, 0]
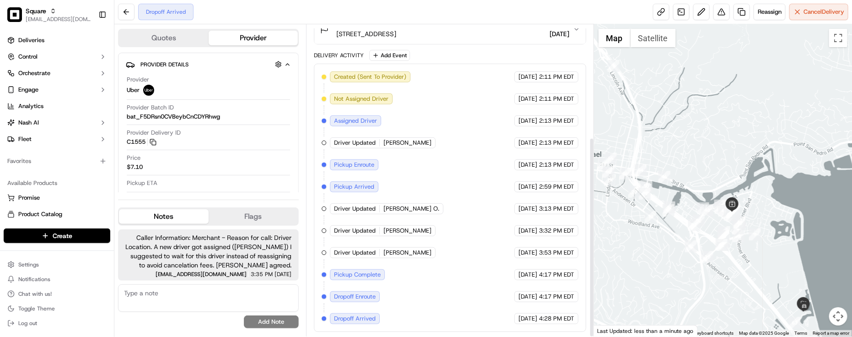
click at [492, 240] on div "Created (Sent To Provider) Uber [DATE] 2:11 PM EDT Not Assigned Driver Uber [DA…" at bounding box center [450, 197] width 257 height 253
